Goal: Navigation & Orientation: Find specific page/section

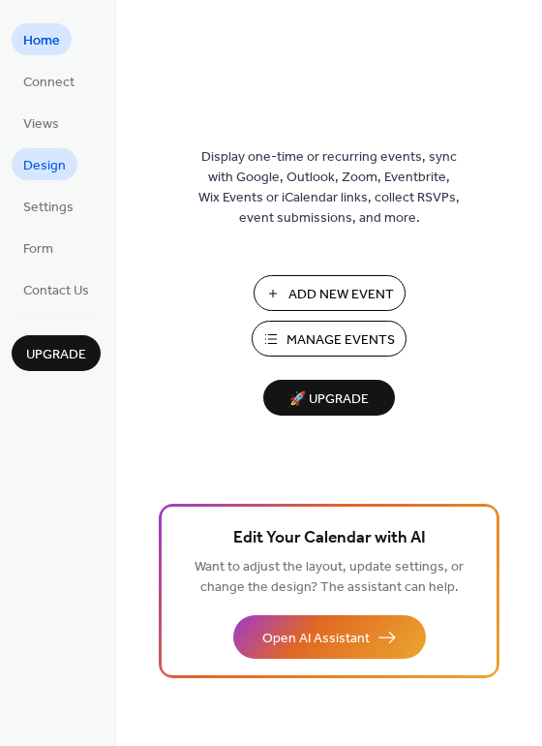
click at [44, 156] on span "Design" at bounding box center [44, 166] width 43 height 20
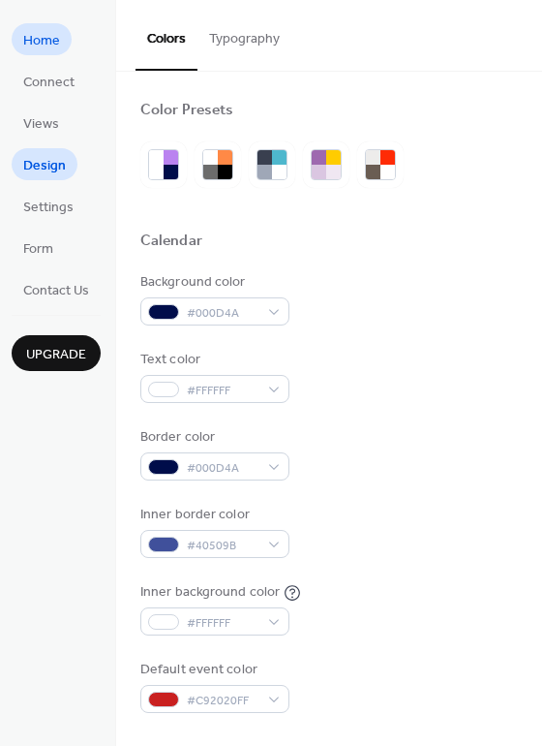
click at [62, 46] on link "Home" at bounding box center [42, 39] width 60 height 32
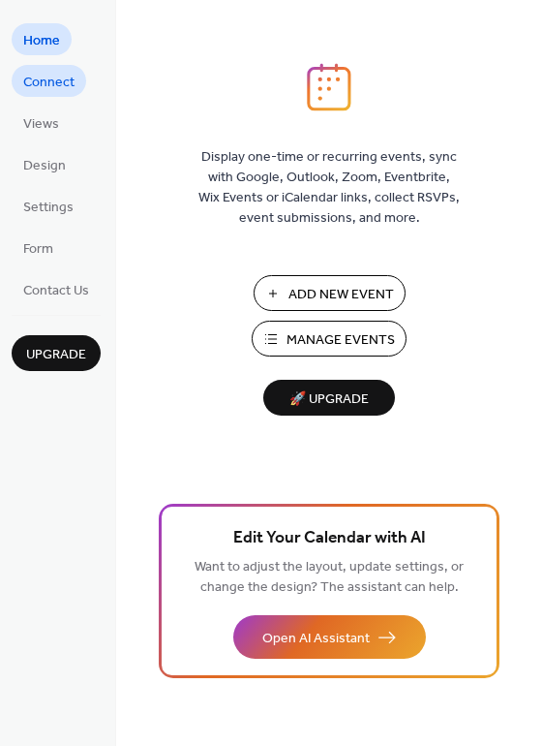
click at [54, 75] on span "Connect" at bounding box center [48, 83] width 51 height 20
